Goal: Transaction & Acquisition: Purchase product/service

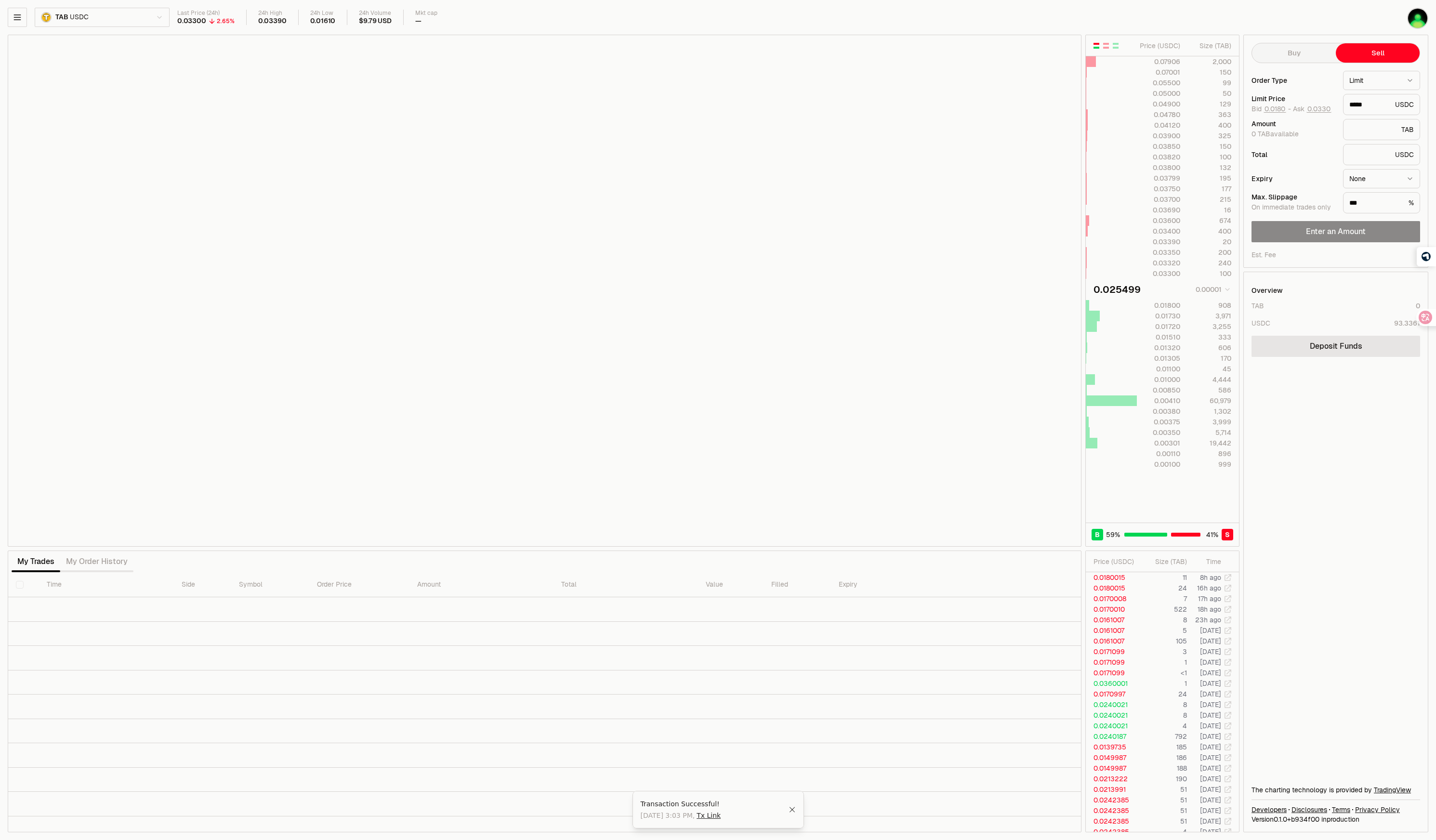
click at [791, 810] on icon "Close" at bounding box center [792, 809] width 8 height 7
click at [88, 551] on div "My Trades My Order History" at bounding box center [72, 561] width 122 height 21
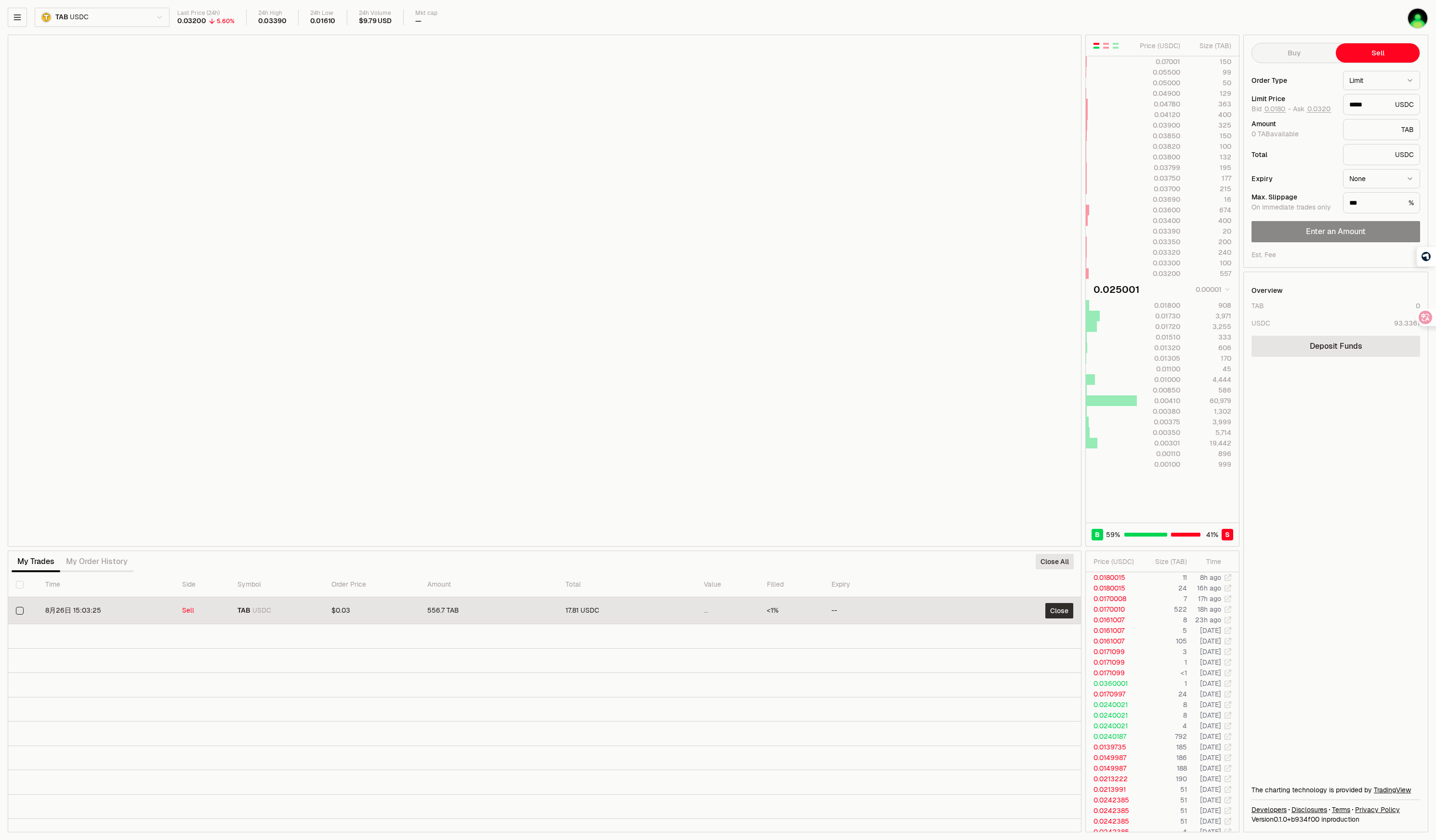
click at [1055, 606] on button "Close" at bounding box center [1059, 610] width 28 height 16
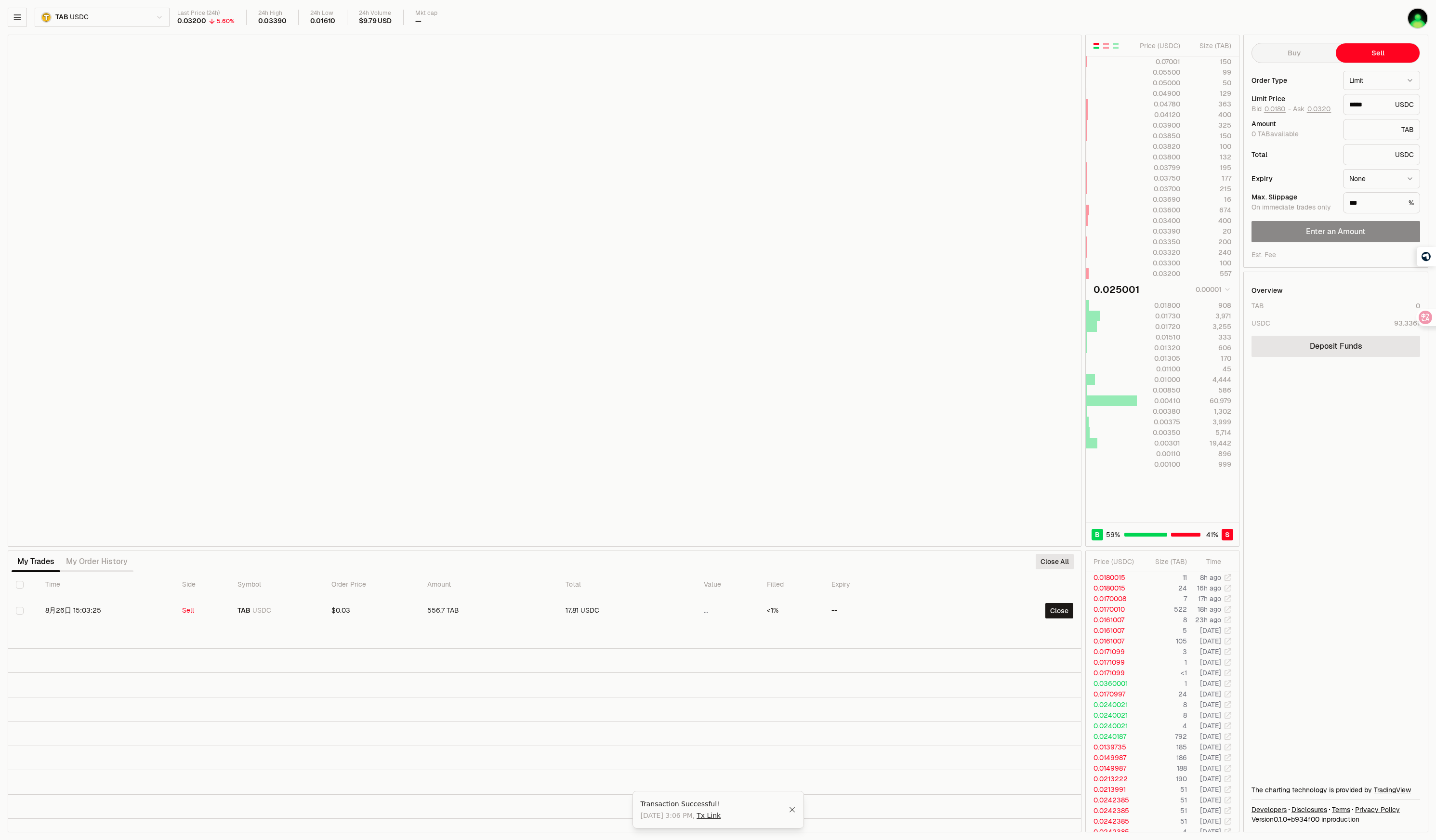
click at [793, 809] on icon "Close" at bounding box center [792, 809] width 8 height 7
click at [1273, 5] on div "TAB USDC Last Price (24h) 0.03200 5.60% 24h High 0.03390 24h Low 0.01610 24h Vo…" at bounding box center [718, 420] width 1436 height 840
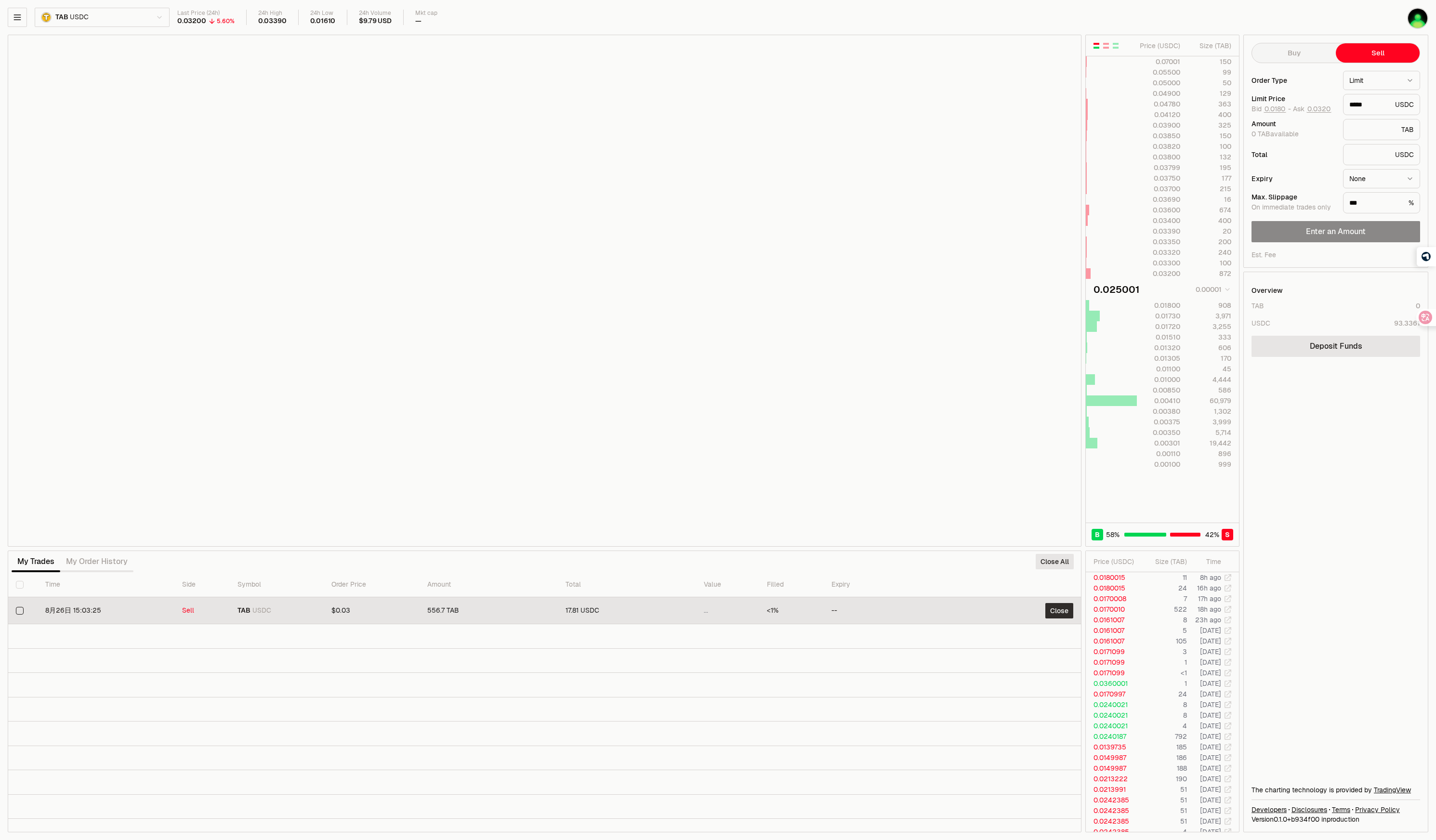
click at [1061, 611] on button "Close" at bounding box center [1059, 610] width 28 height 16
click at [1059, 610] on button "Close" at bounding box center [1059, 610] width 28 height 16
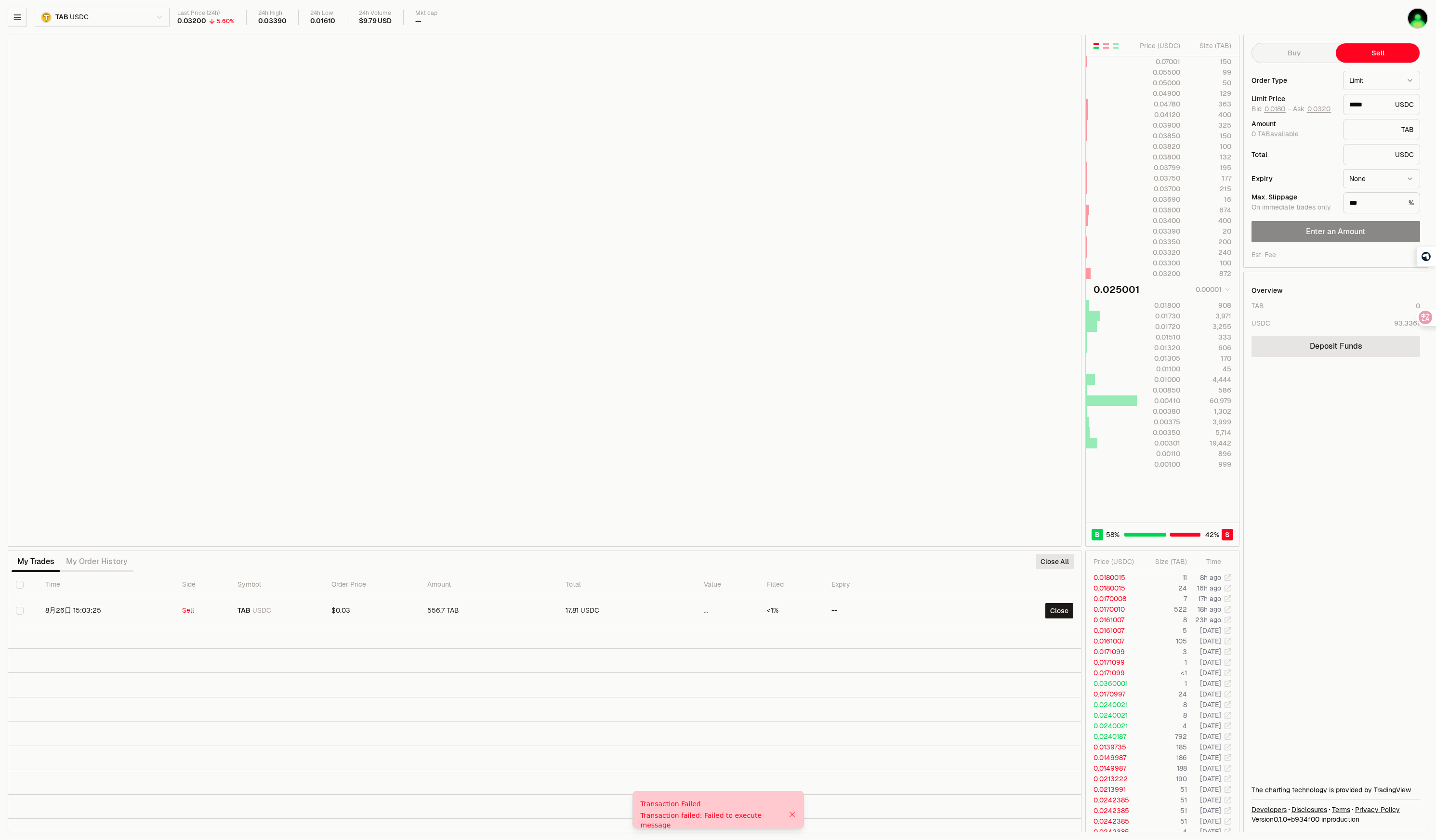
click at [691, 817] on div "Transaction failed: Failed to execute message" at bounding box center [715, 820] width 148 height 19
click at [1359, 78] on html "Neutron Balance Earn Supervaults Bridge Orderbook Stake Ecosystem Governance Do…" at bounding box center [718, 420] width 1436 height 840
select select "******"
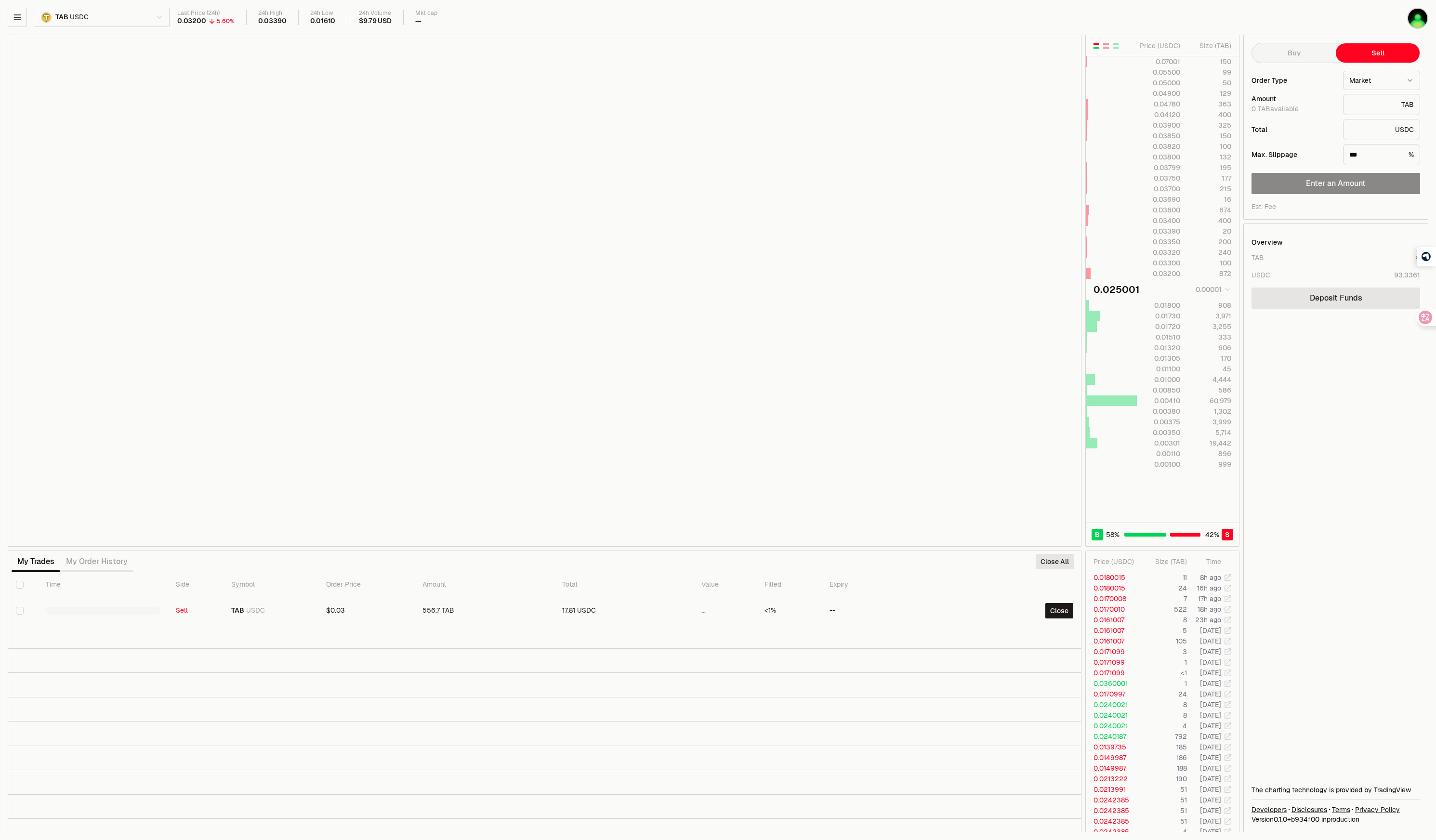
click at [1296, 112] on span "0 TAB available" at bounding box center [1275, 108] width 47 height 9
